Goal: Ask a question

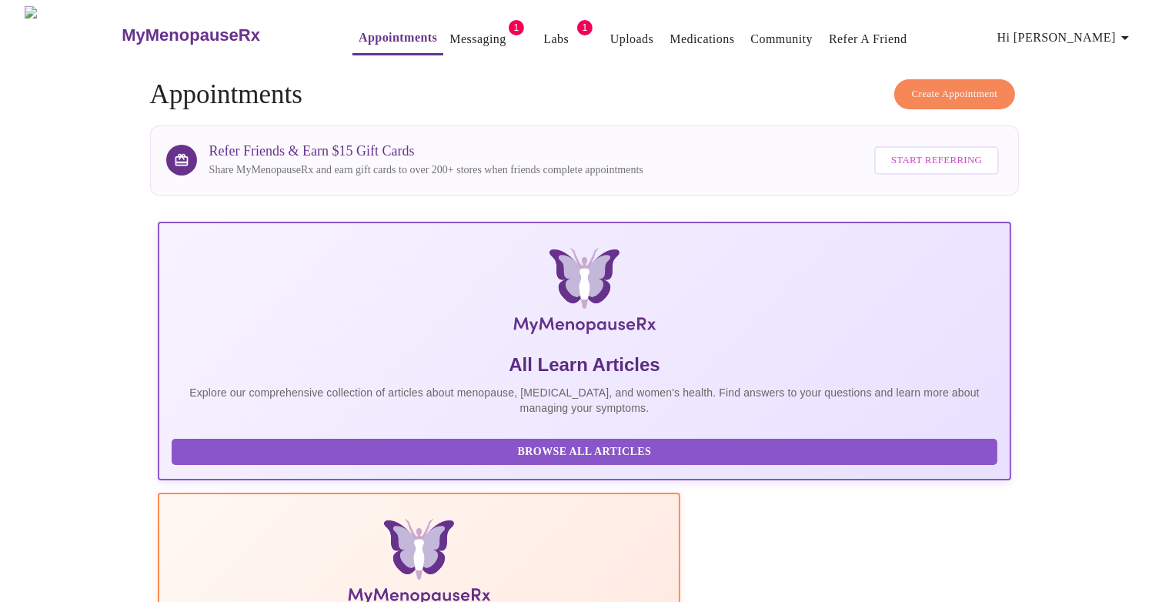
click at [462, 30] on link "Messaging" at bounding box center [477, 39] width 56 height 22
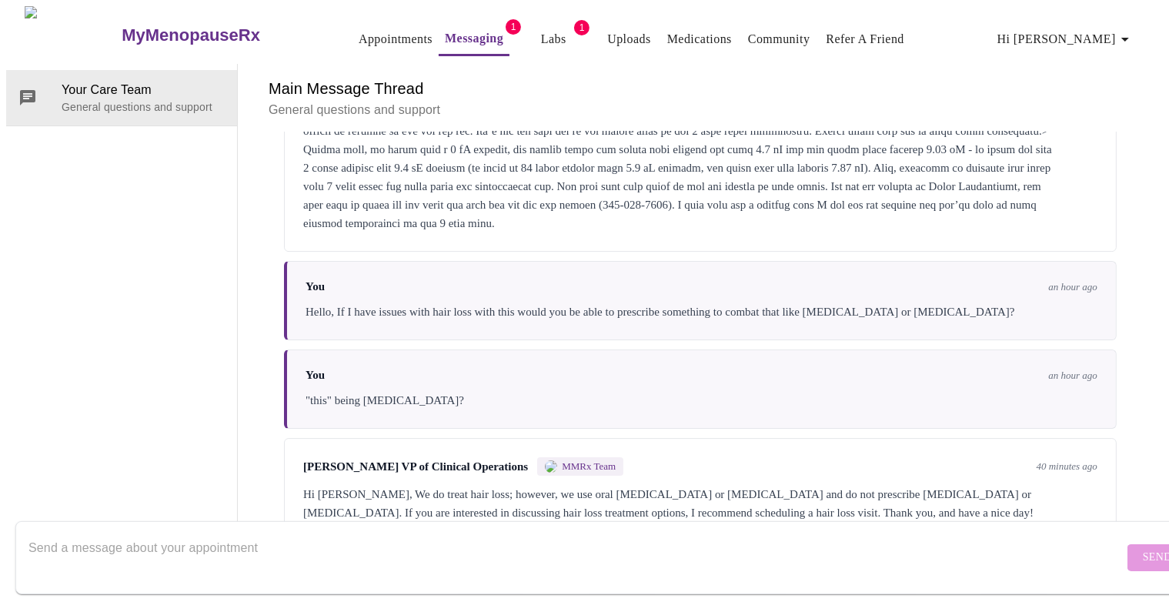
scroll to position [5188, 0]
drag, startPoint x: 632, startPoint y: 435, endPoint x: 710, endPoint y: 425, distance: 79.1
click at [710, 485] on div "Hi [PERSON_NAME], We do treat hair loss; however, we use oral [MEDICAL_DATA] or…" at bounding box center [700, 503] width 794 height 37
copy div "[MEDICAL_DATA]"
drag, startPoint x: 573, startPoint y: 430, endPoint x: 617, endPoint y: 426, distance: 44.8
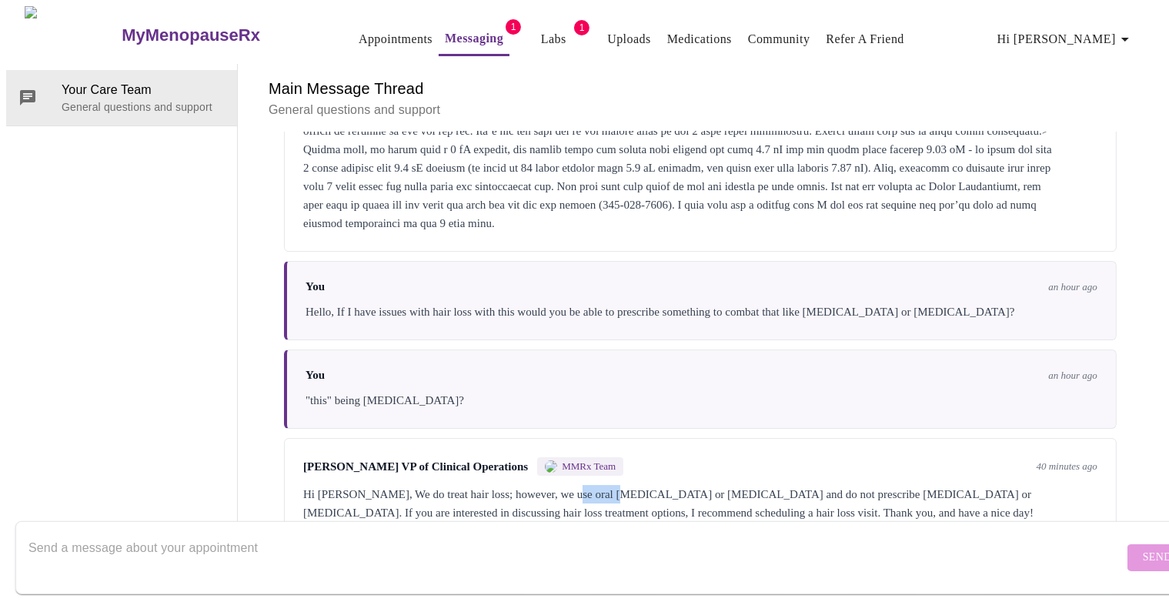
click at [617, 485] on div "Hi [PERSON_NAME], We do treat hair loss; however, we use oral [MEDICAL_DATA] or…" at bounding box center [700, 503] width 794 height 37
copy div "[MEDICAL_DATA]"
